Goal: Check status: Check status

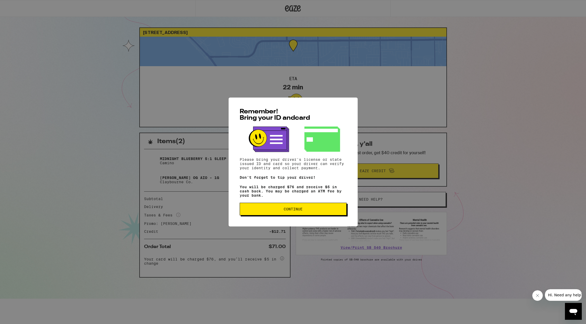
click at [319, 207] on button "Continue" at bounding box center [293, 208] width 107 height 13
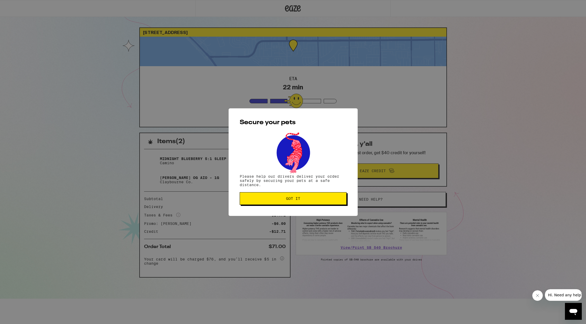
click at [311, 203] on button "Got it" at bounding box center [293, 198] width 107 height 13
